Goal: Task Accomplishment & Management: Manage account settings

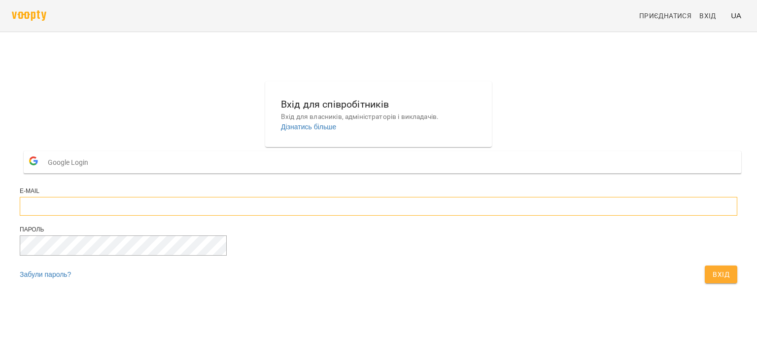
type input "**********"
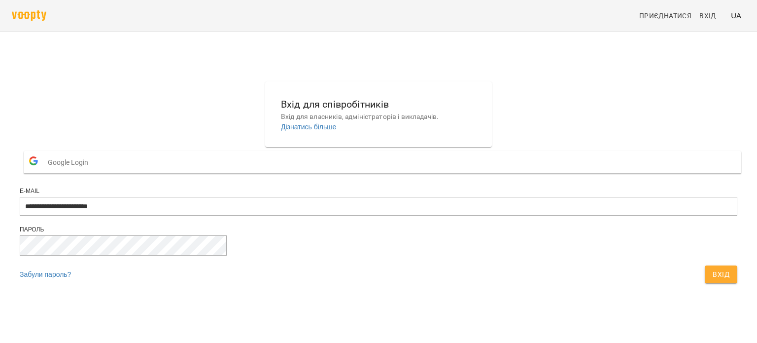
click at [713, 280] on span "Вхід" at bounding box center [721, 274] width 17 height 12
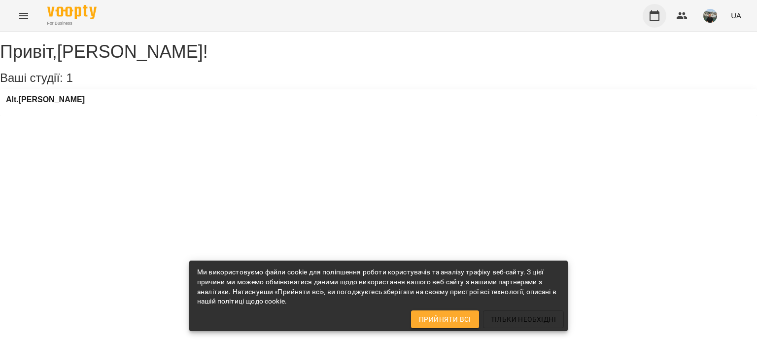
click at [656, 17] on icon "button" at bounding box center [655, 16] width 12 height 12
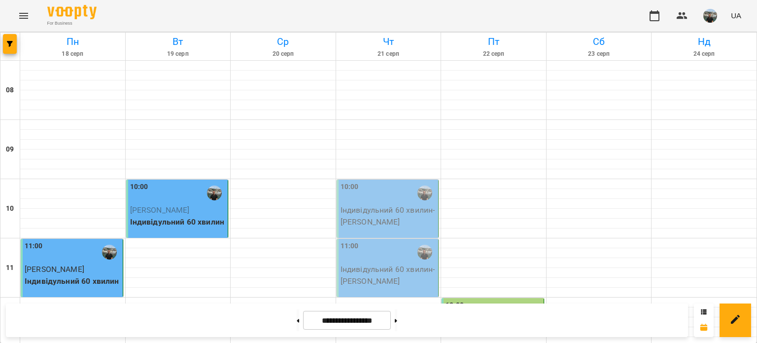
scroll to position [99, 0]
click at [386, 181] on div "10:00" at bounding box center [389, 192] width 96 height 23
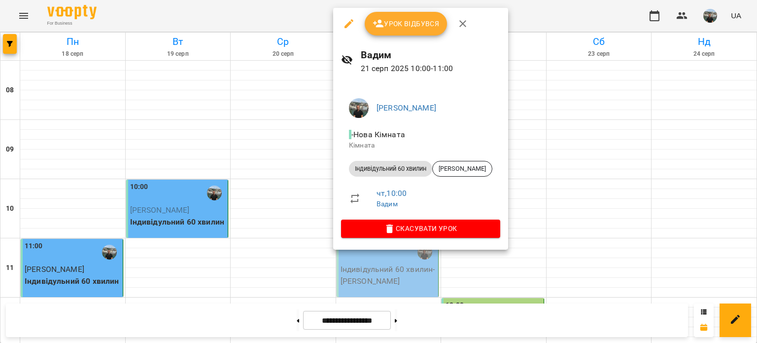
click at [347, 24] on icon "button" at bounding box center [349, 23] width 9 height 9
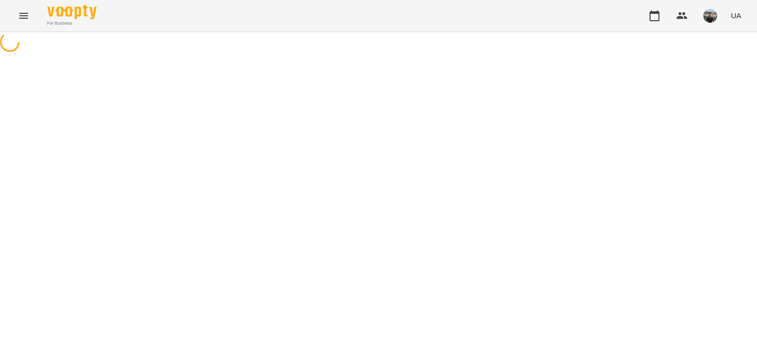
select select "**********"
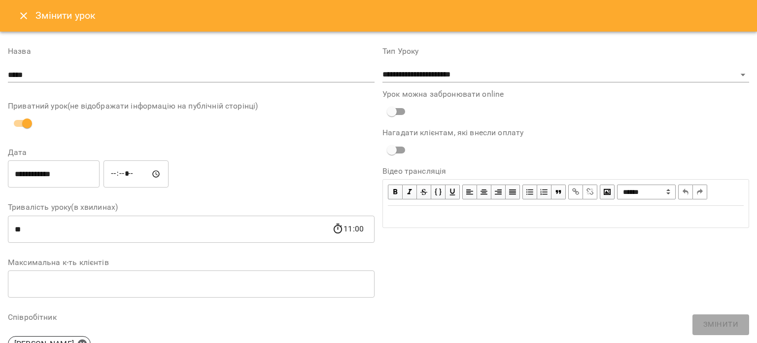
click at [22, 175] on input "**********" at bounding box center [54, 174] width 92 height 28
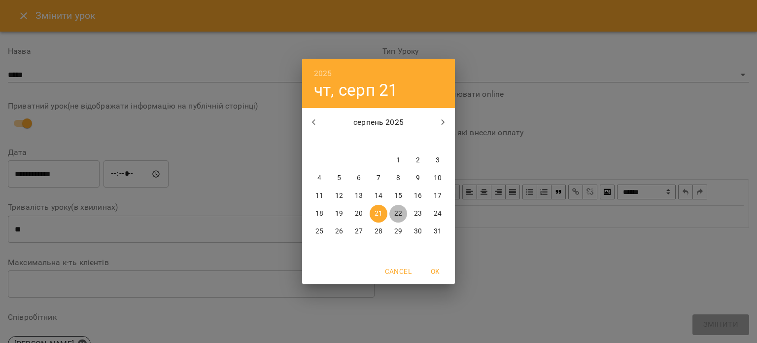
click at [396, 213] on p "22" at bounding box center [398, 214] width 8 height 10
type input "**********"
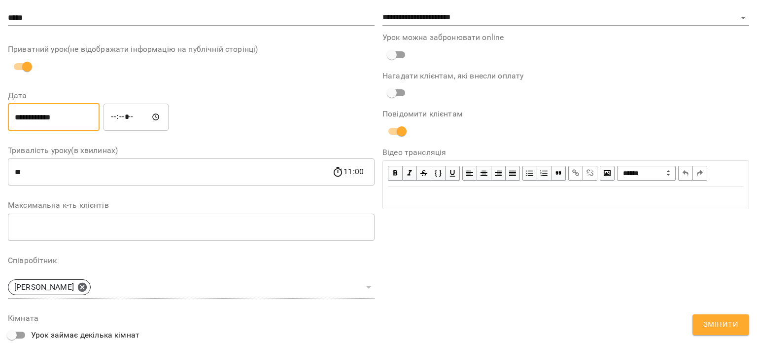
scroll to position [99, 0]
click at [725, 323] on span "Змінити" at bounding box center [721, 324] width 35 height 13
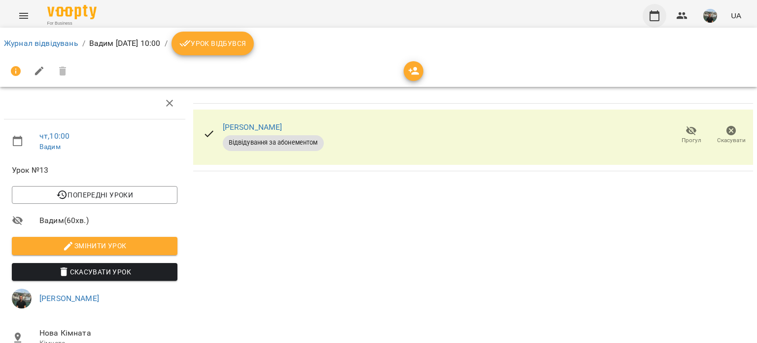
click at [657, 10] on icon "button" at bounding box center [655, 16] width 12 height 12
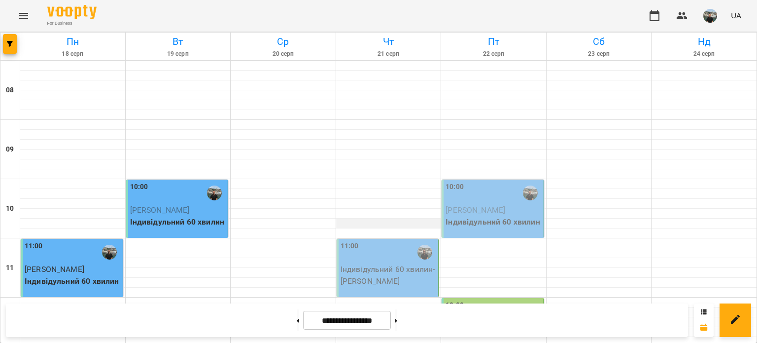
scroll to position [99, 0]
click at [373, 241] on div "11:00" at bounding box center [389, 252] width 96 height 23
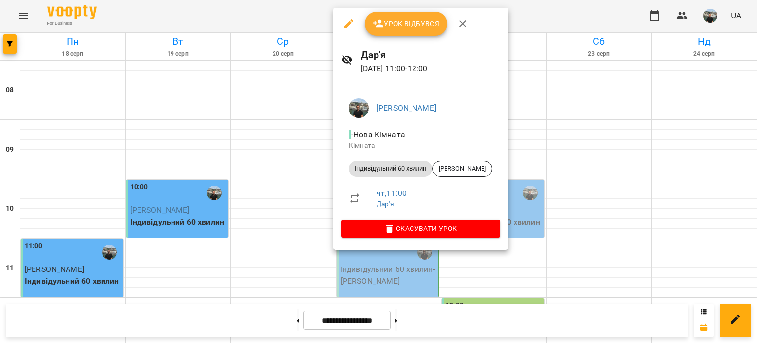
click at [396, 24] on span "Урок відбувся" at bounding box center [406, 24] width 67 height 12
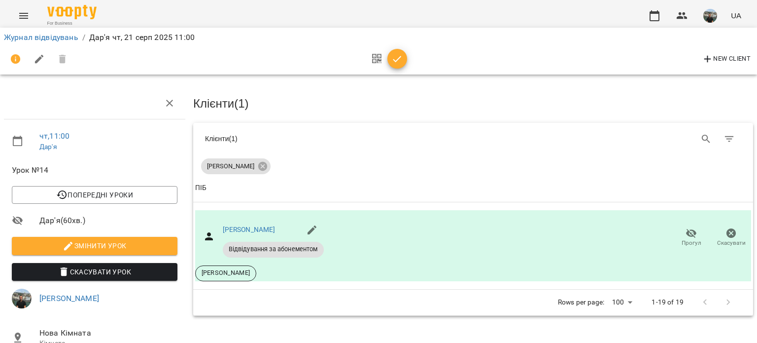
click at [397, 59] on icon "button" at bounding box center [397, 59] width 12 height 12
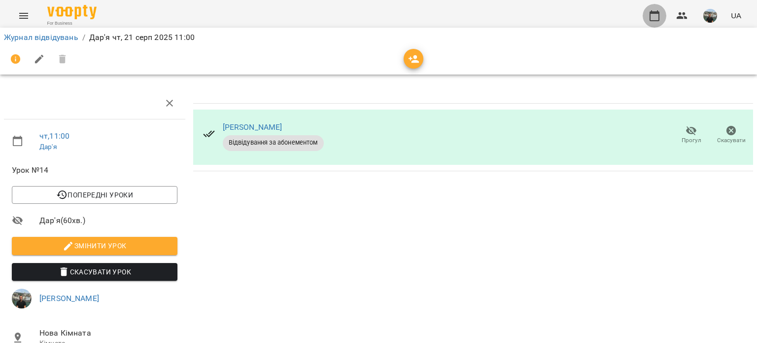
click at [655, 16] on icon "button" at bounding box center [655, 16] width 12 height 12
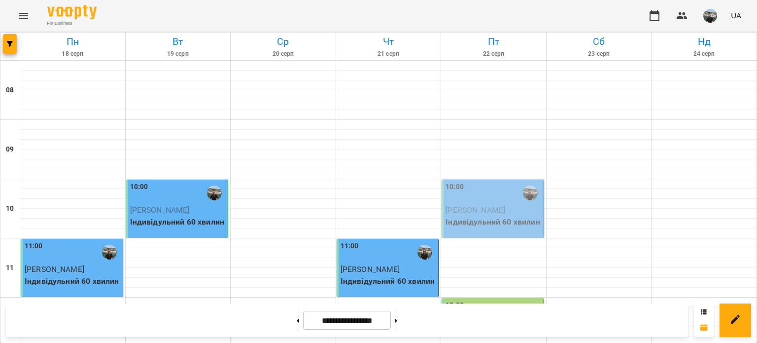
scroll to position [99, 0]
click at [490, 300] on div "12:00" at bounding box center [494, 311] width 96 height 23
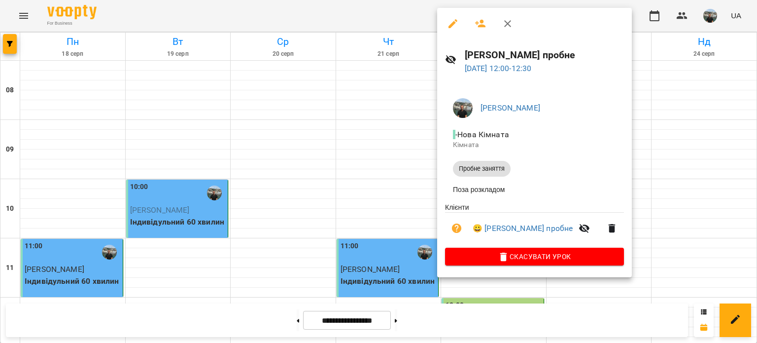
click at [509, 23] on icon "button" at bounding box center [507, 23] width 7 height 7
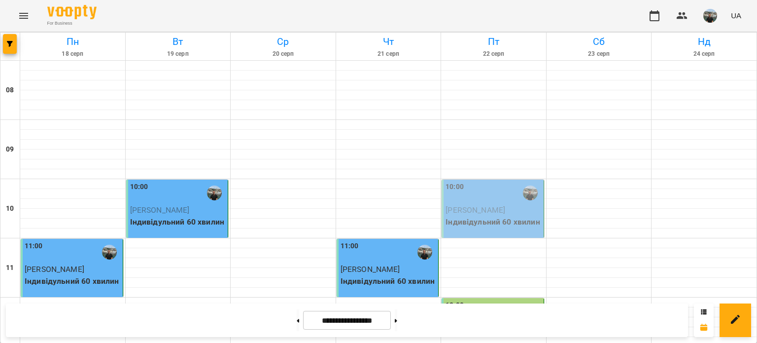
scroll to position [0, 0]
click at [714, 12] on img "button" at bounding box center [711, 16] width 14 height 14
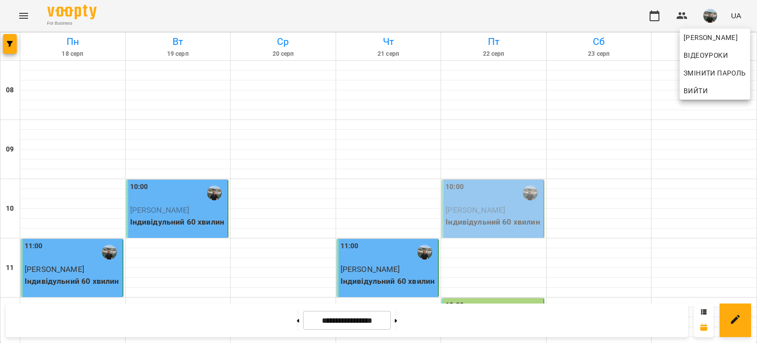
click at [692, 88] on span "Вийти" at bounding box center [696, 91] width 24 height 12
